Goal: Task Accomplishment & Management: Complete application form

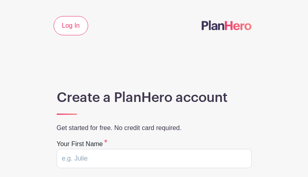
type input "skclgpJic"
type input "hYwchFjQW"
type input "brian.meinershagen@kcpl.com"
